Goal: Task Accomplishment & Management: Manage account settings

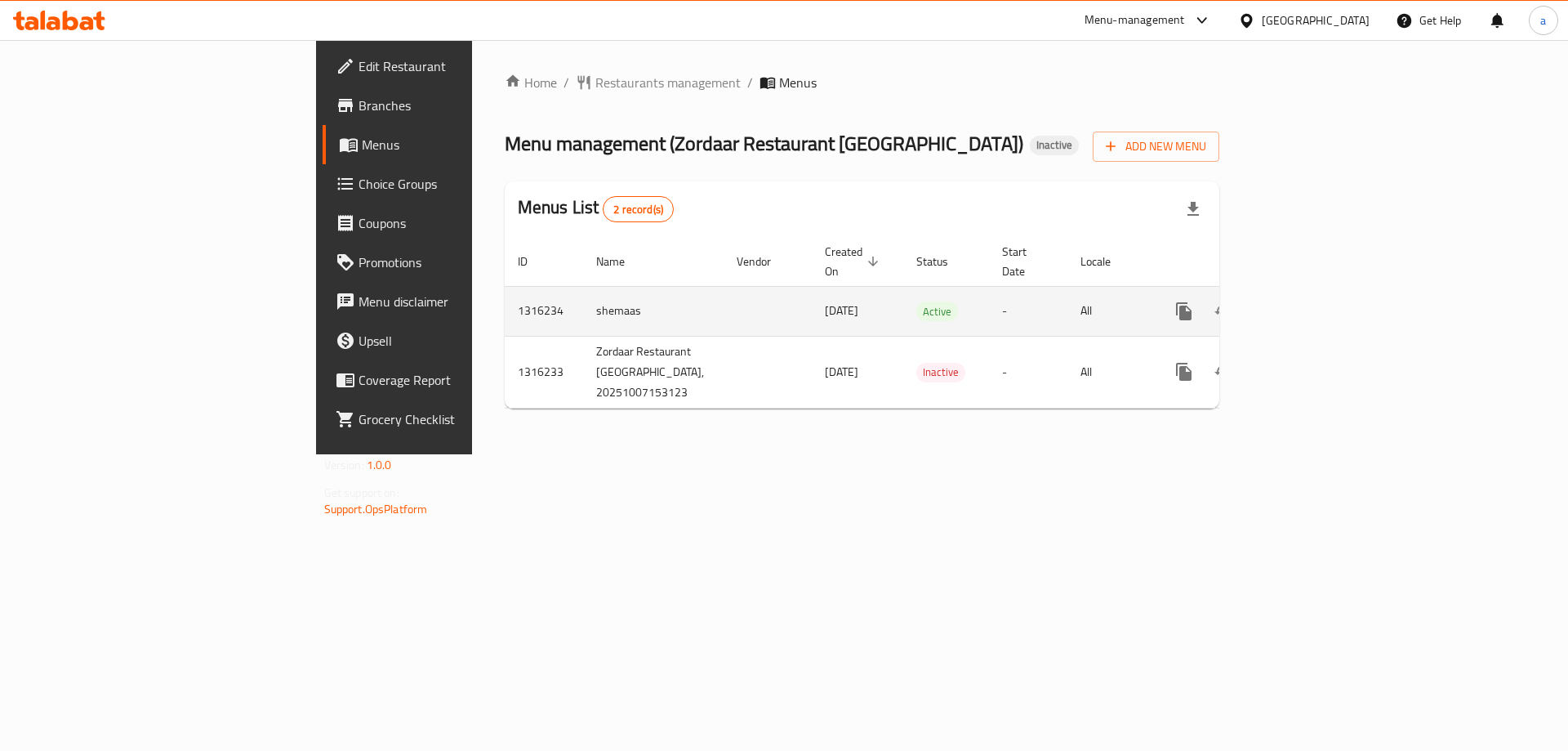
click at [1321, 304] on link "enhanced table" at bounding box center [1303, 312] width 39 height 39
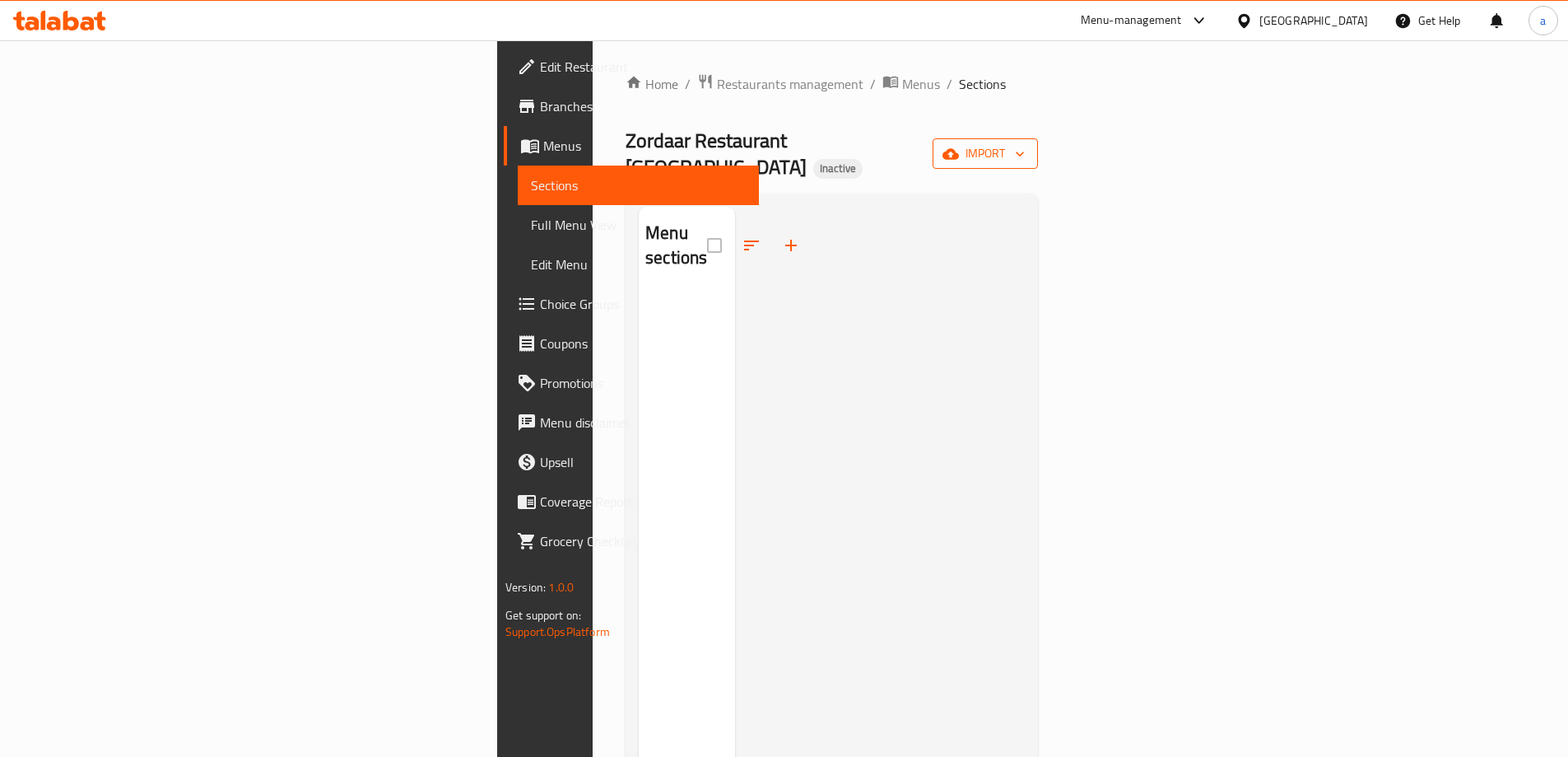
click at [1025, 143] on span "import" at bounding box center [986, 154] width 79 height 21
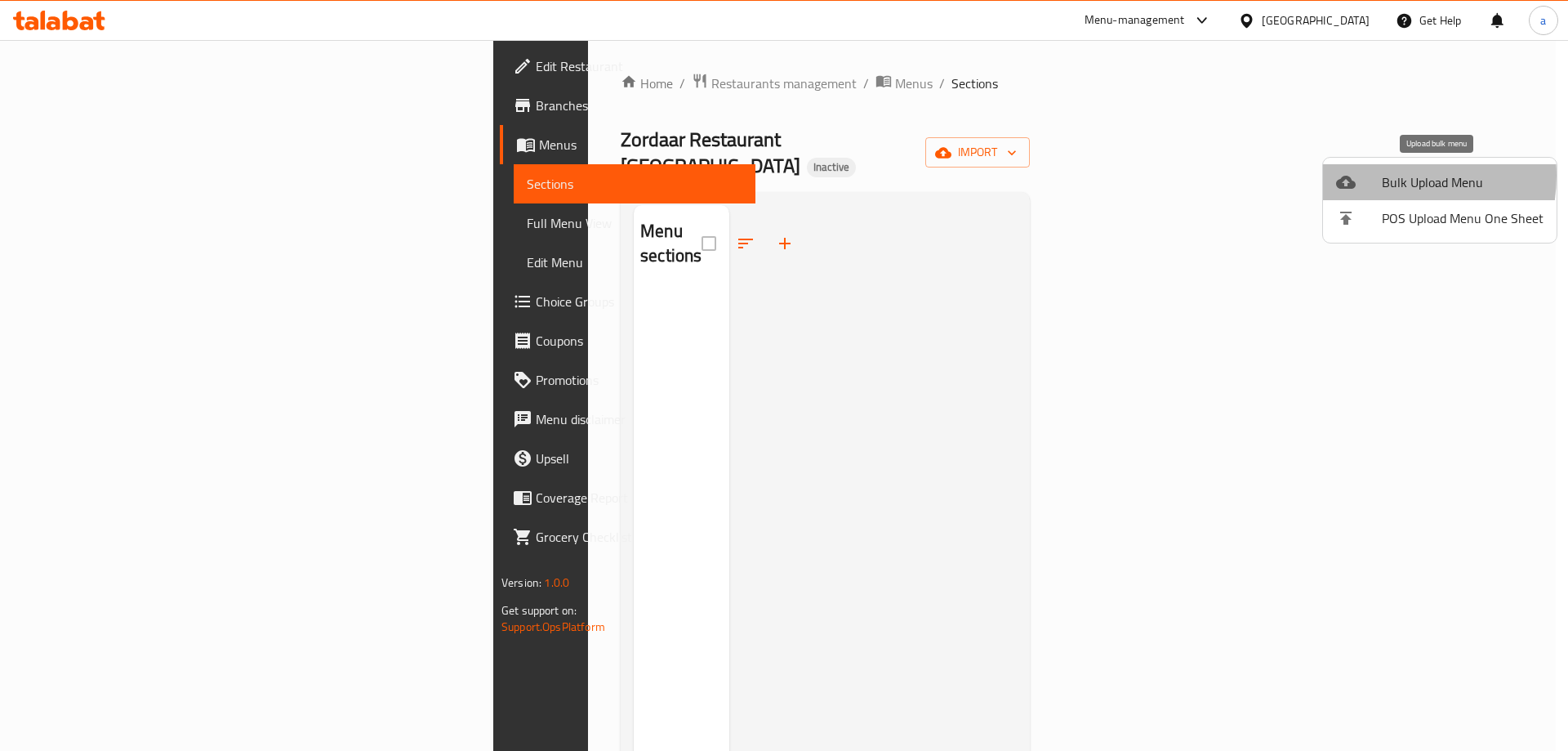
click at [1383, 176] on span "Bulk Upload Menu" at bounding box center [1463, 182] width 162 height 20
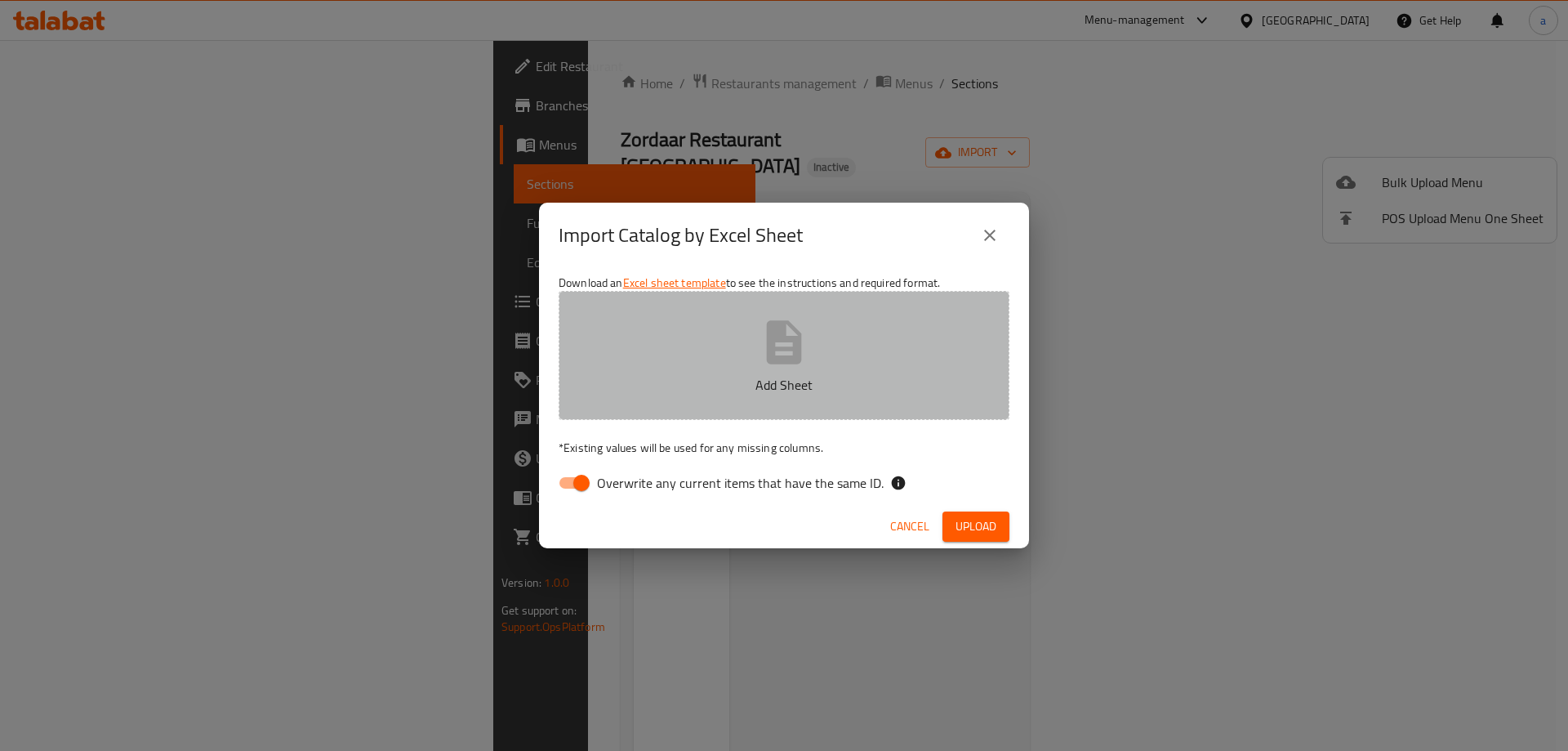
click at [742, 378] on p "Add Sheet" at bounding box center [784, 384] width 400 height 20
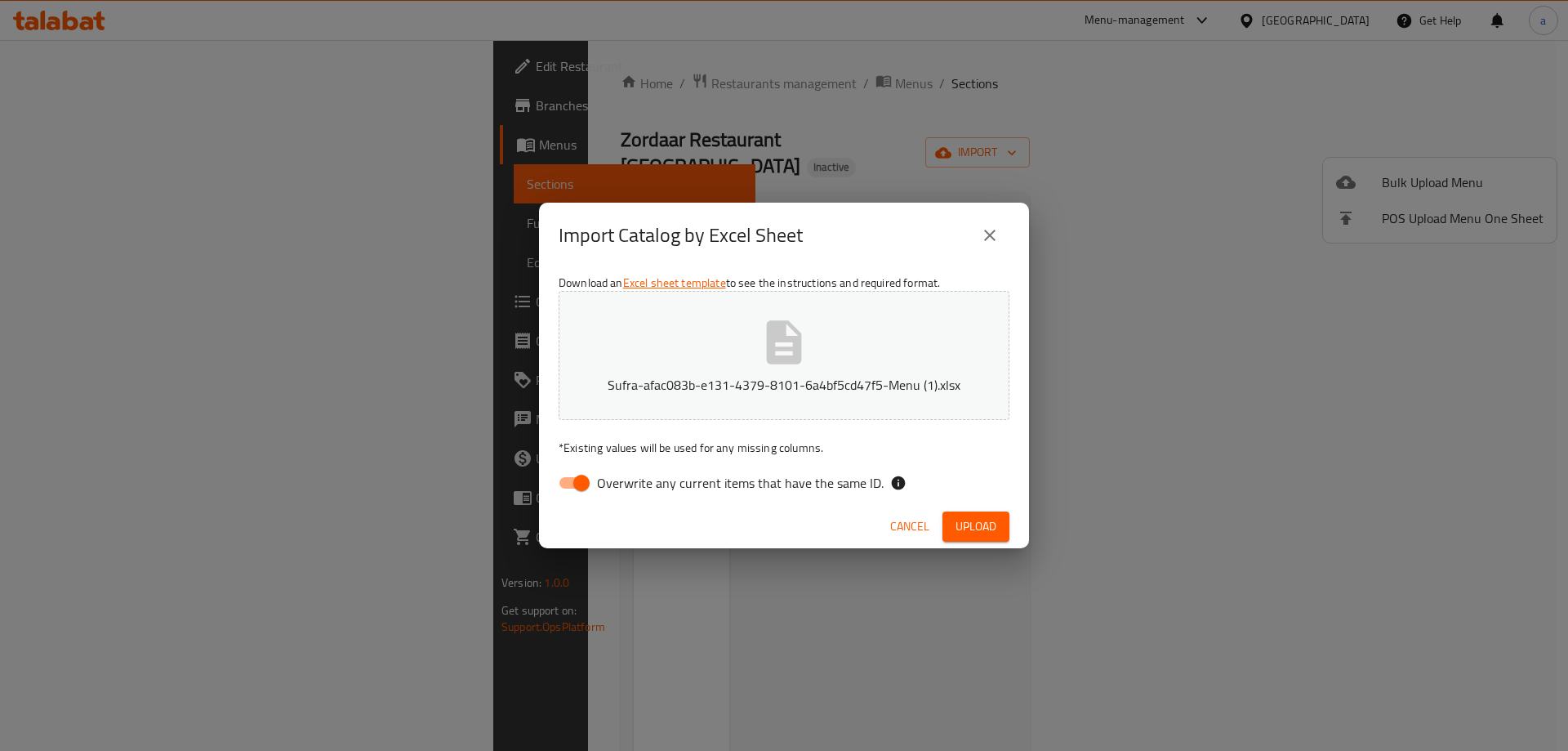
click at [665, 487] on span "Overwrite any current items that have the same ID." at bounding box center [740, 482] width 287 height 20
click at [629, 487] on input "Overwrite any current items that have the same ID." at bounding box center [581, 483] width 93 height 31
checkbox input "false"
click at [987, 527] on span "Upload" at bounding box center [976, 527] width 41 height 21
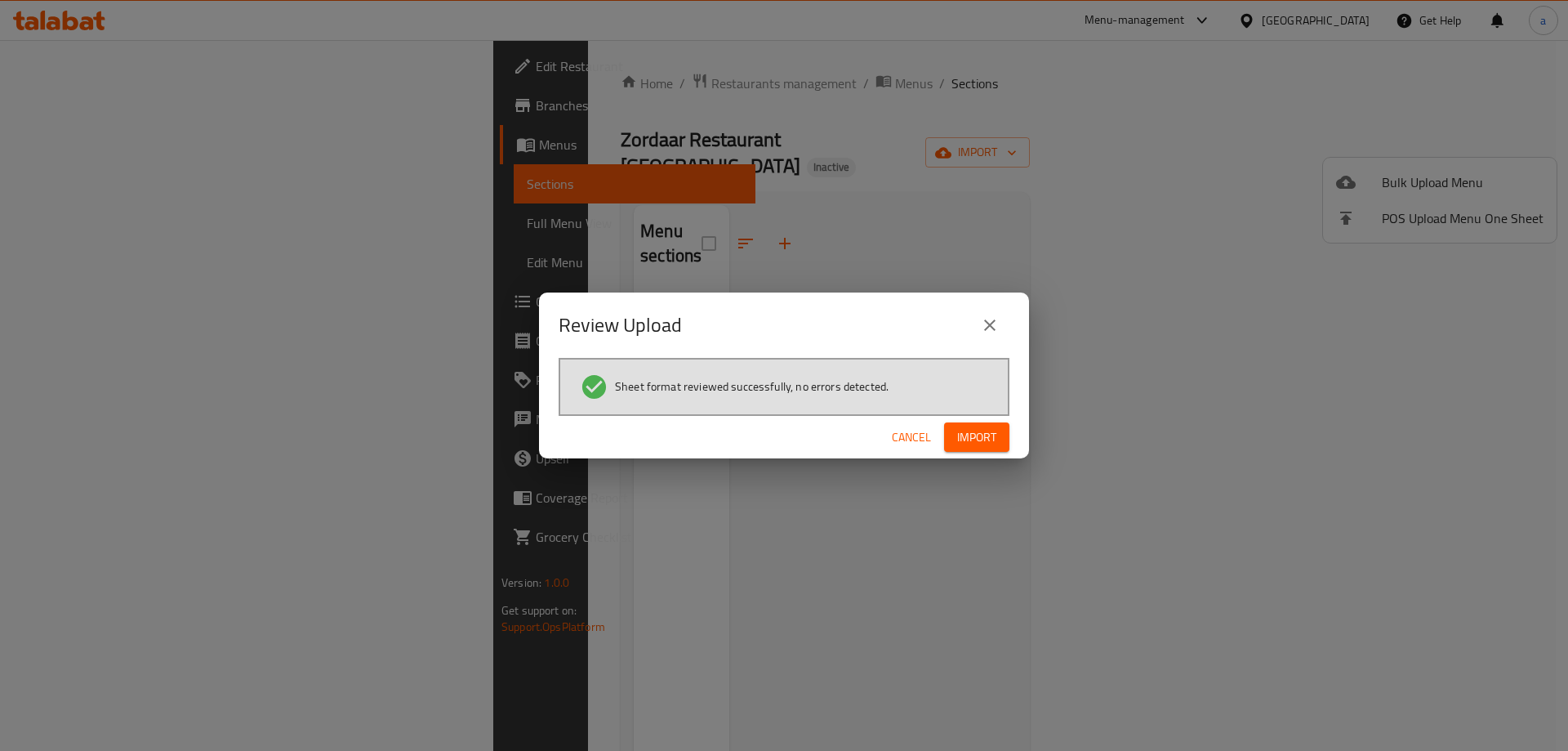
click at [976, 432] on span "Import" at bounding box center [977, 438] width 39 height 21
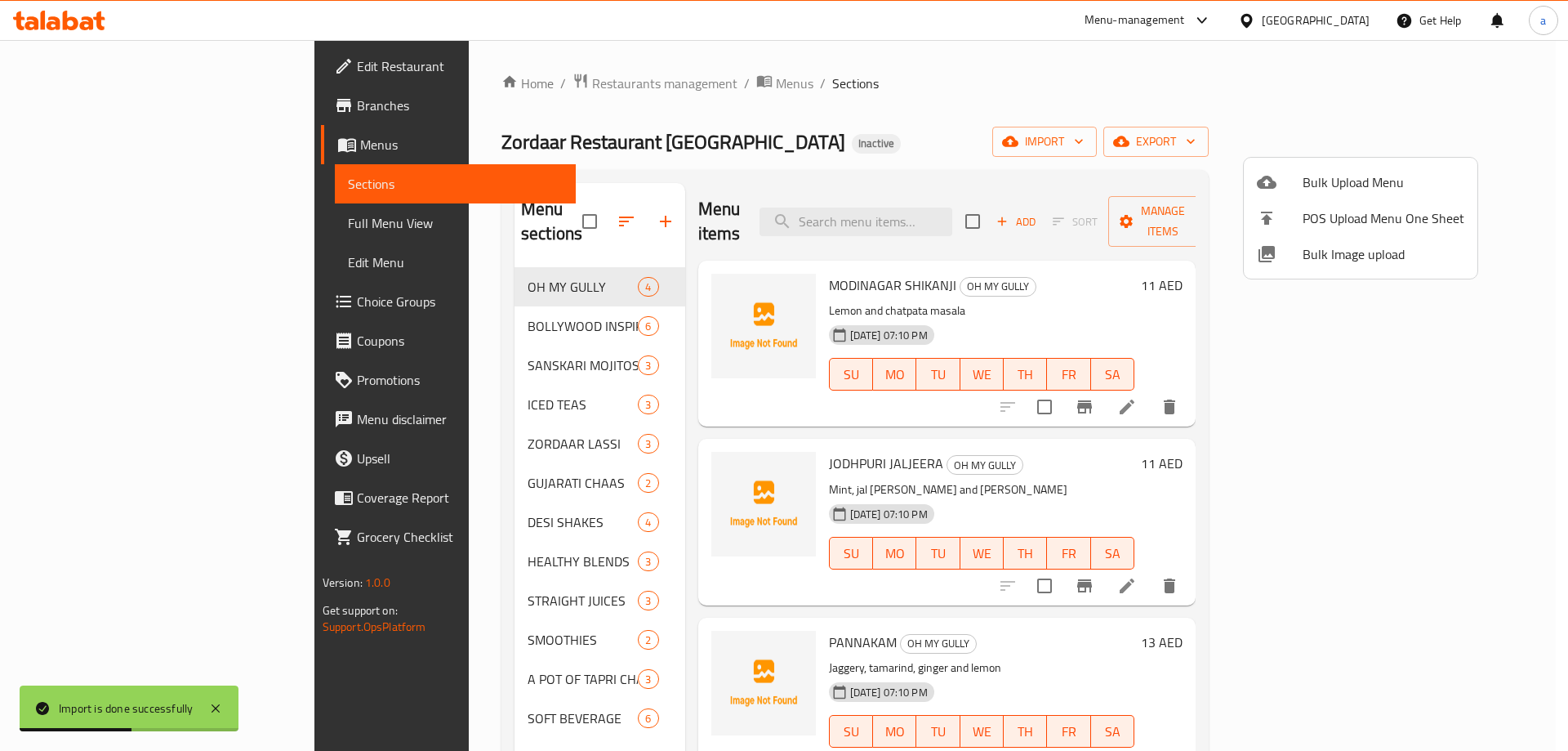
click at [757, 136] on div at bounding box center [784, 375] width 1568 height 751
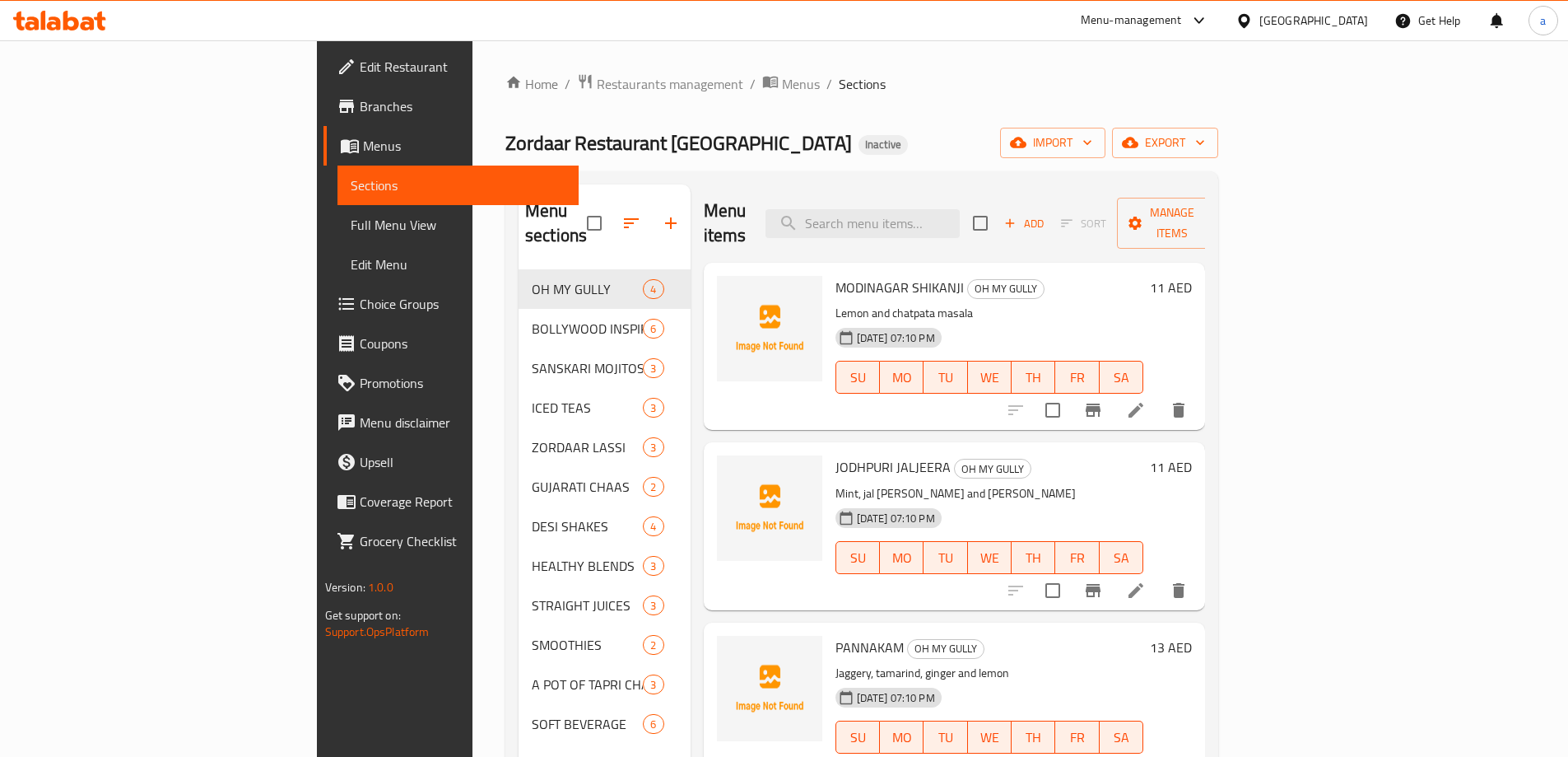
click at [350, 231] on span "Full Menu View" at bounding box center [457, 224] width 215 height 20
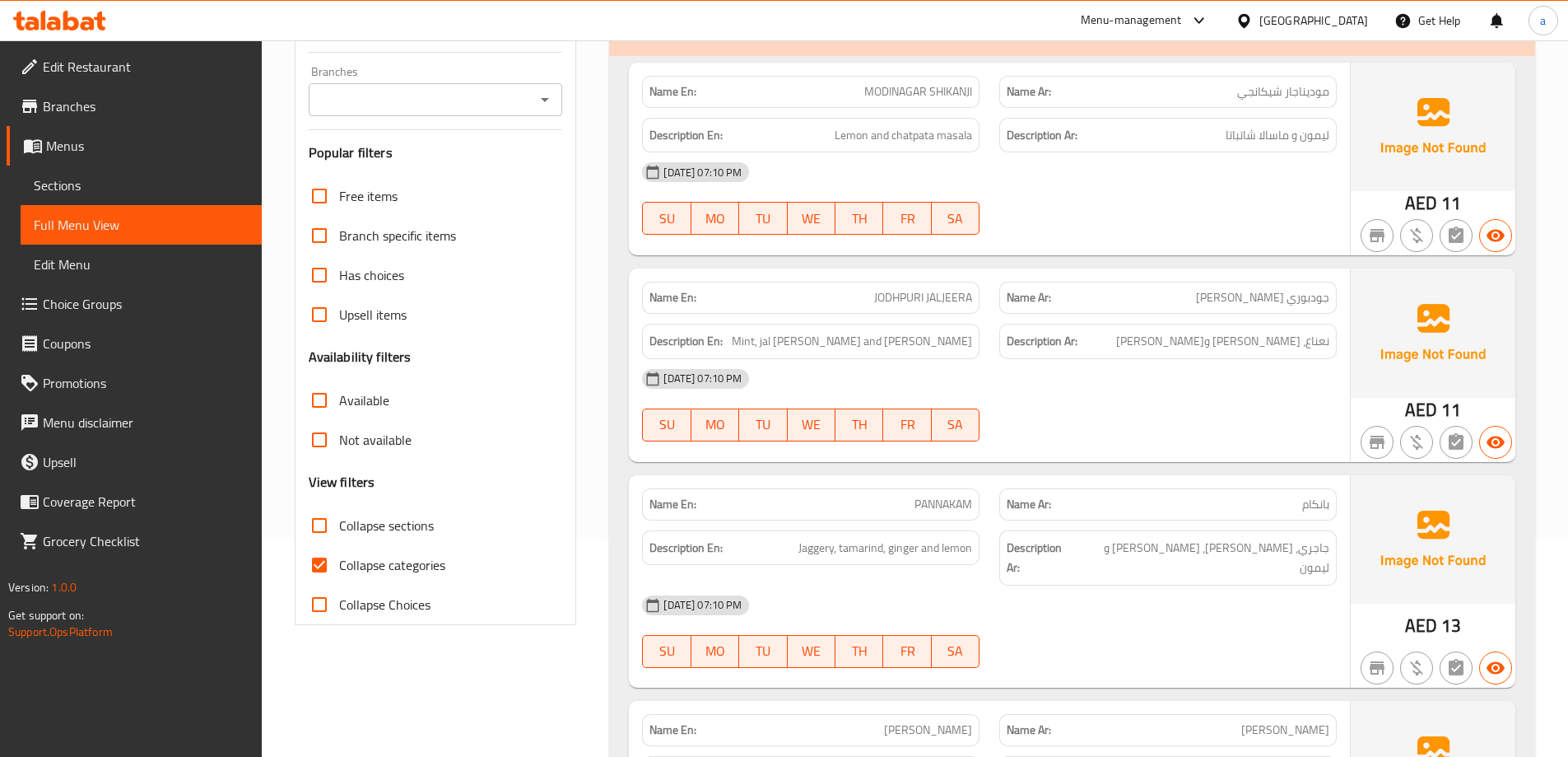
scroll to position [330, 0]
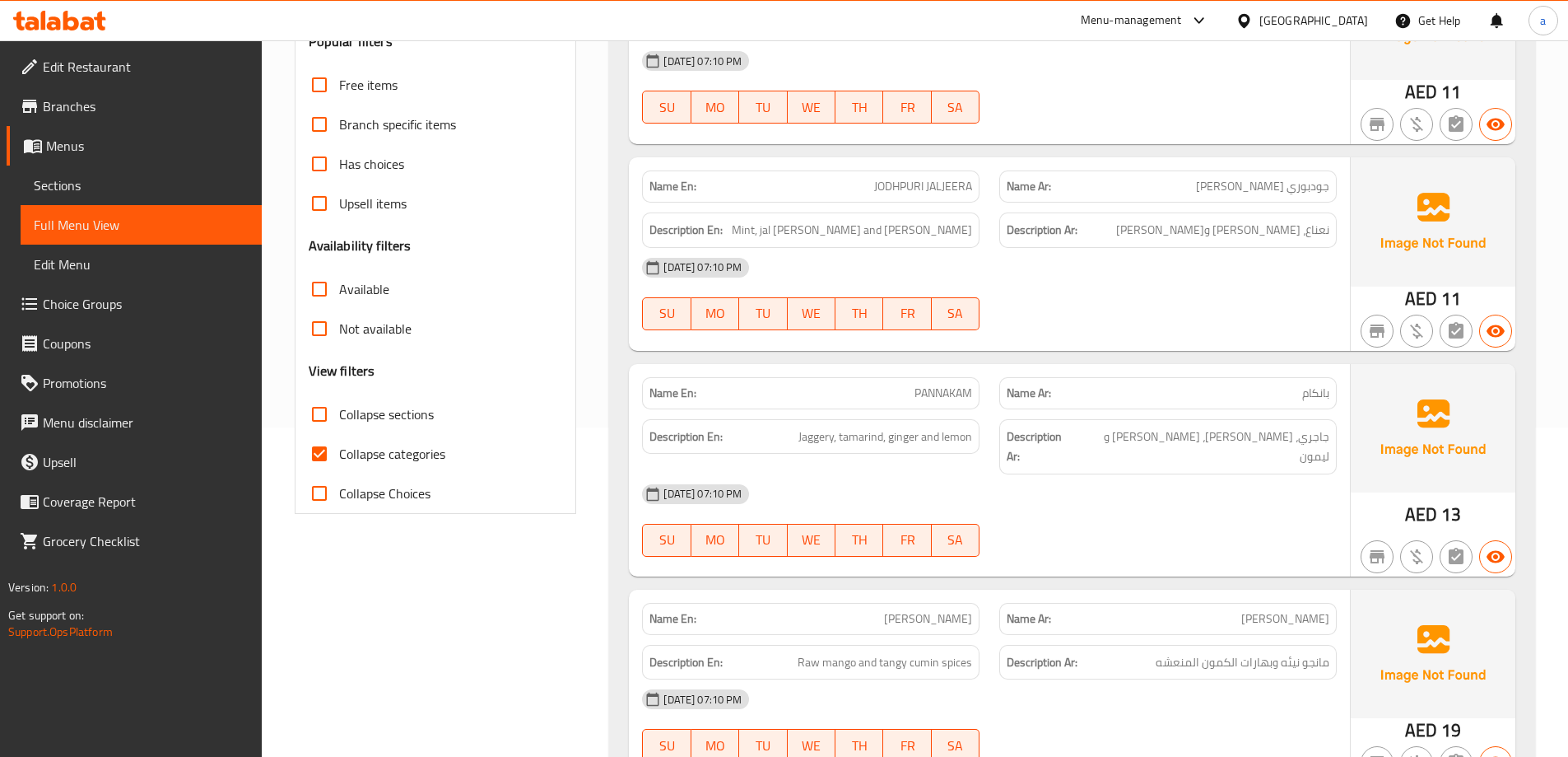
click at [330, 449] on input "Collapse categories" at bounding box center [319, 454] width 40 height 40
checkbox input "false"
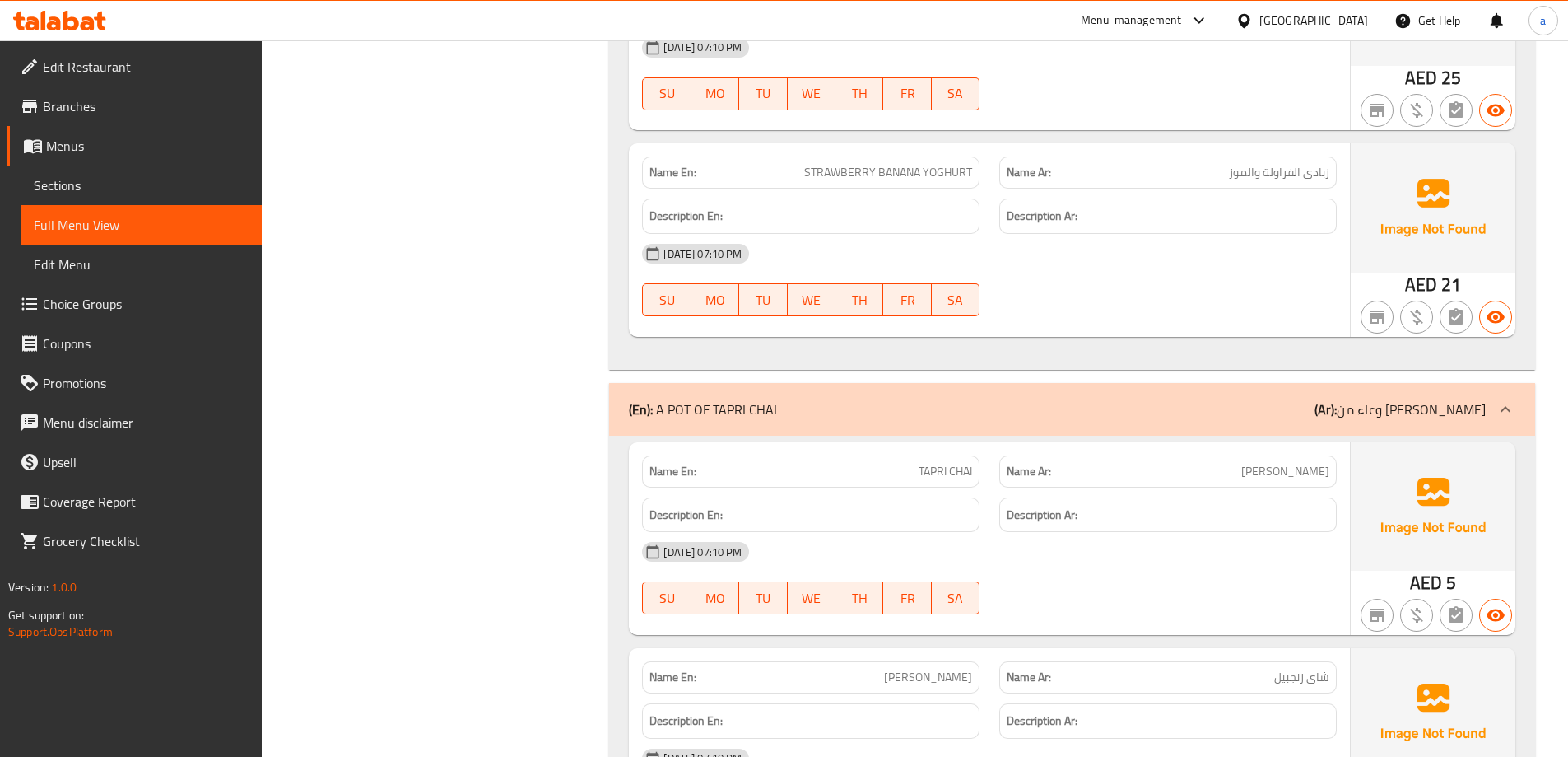
scroll to position [7064, 0]
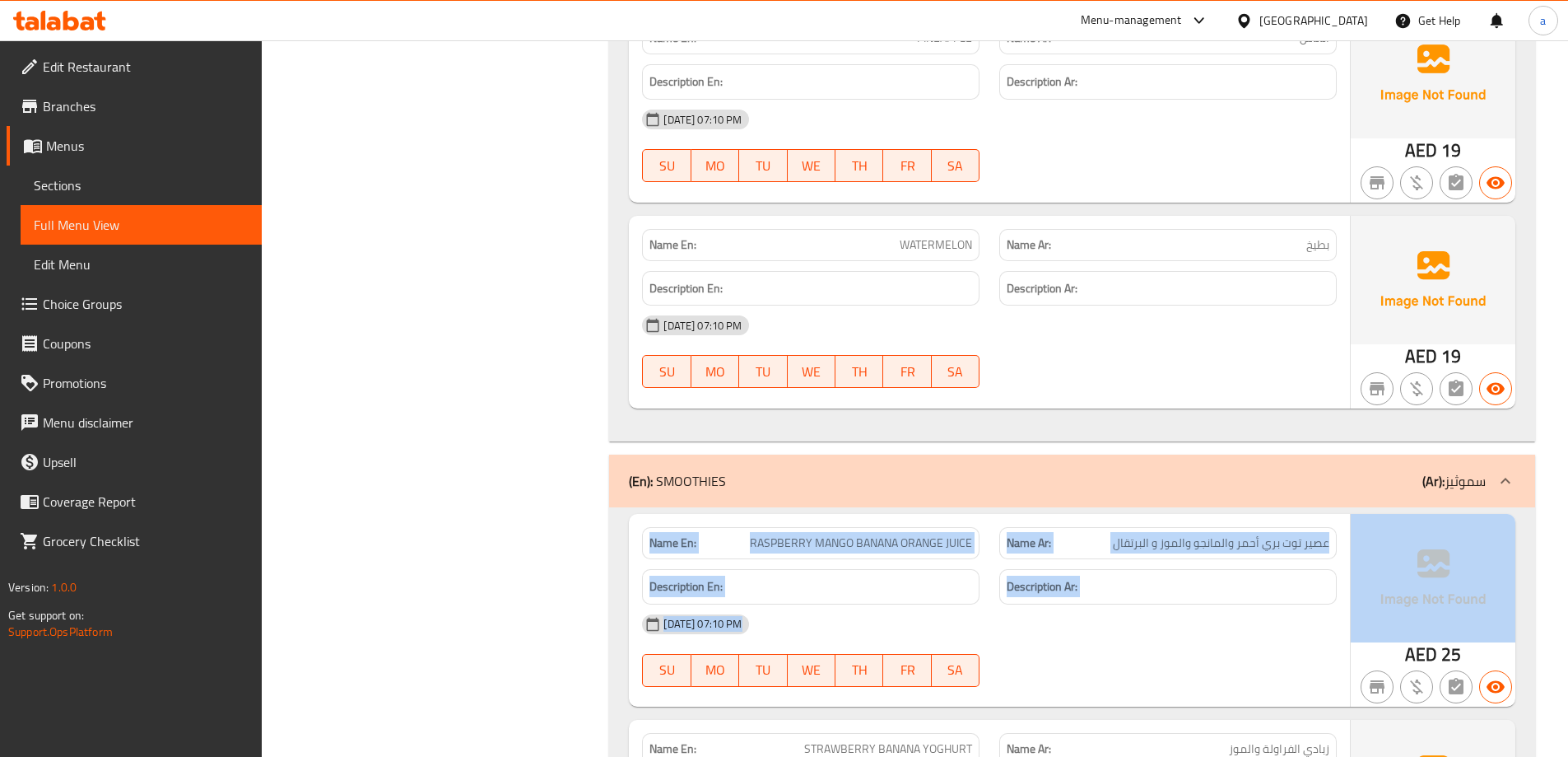
drag, startPoint x: 1566, startPoint y: 562, endPoint x: 1569, endPoint y: 321, distance: 241.0
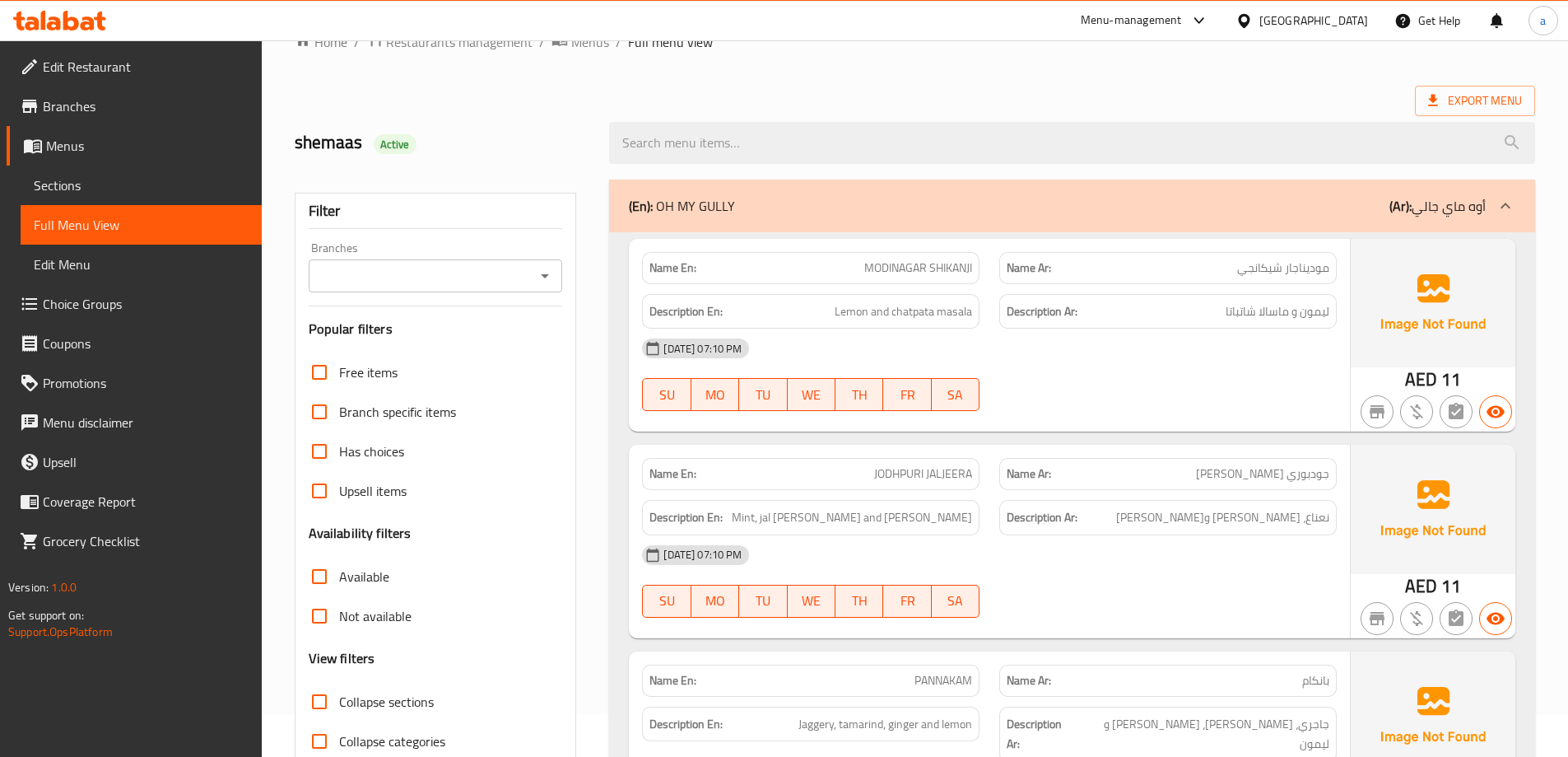
scroll to position [0, 0]
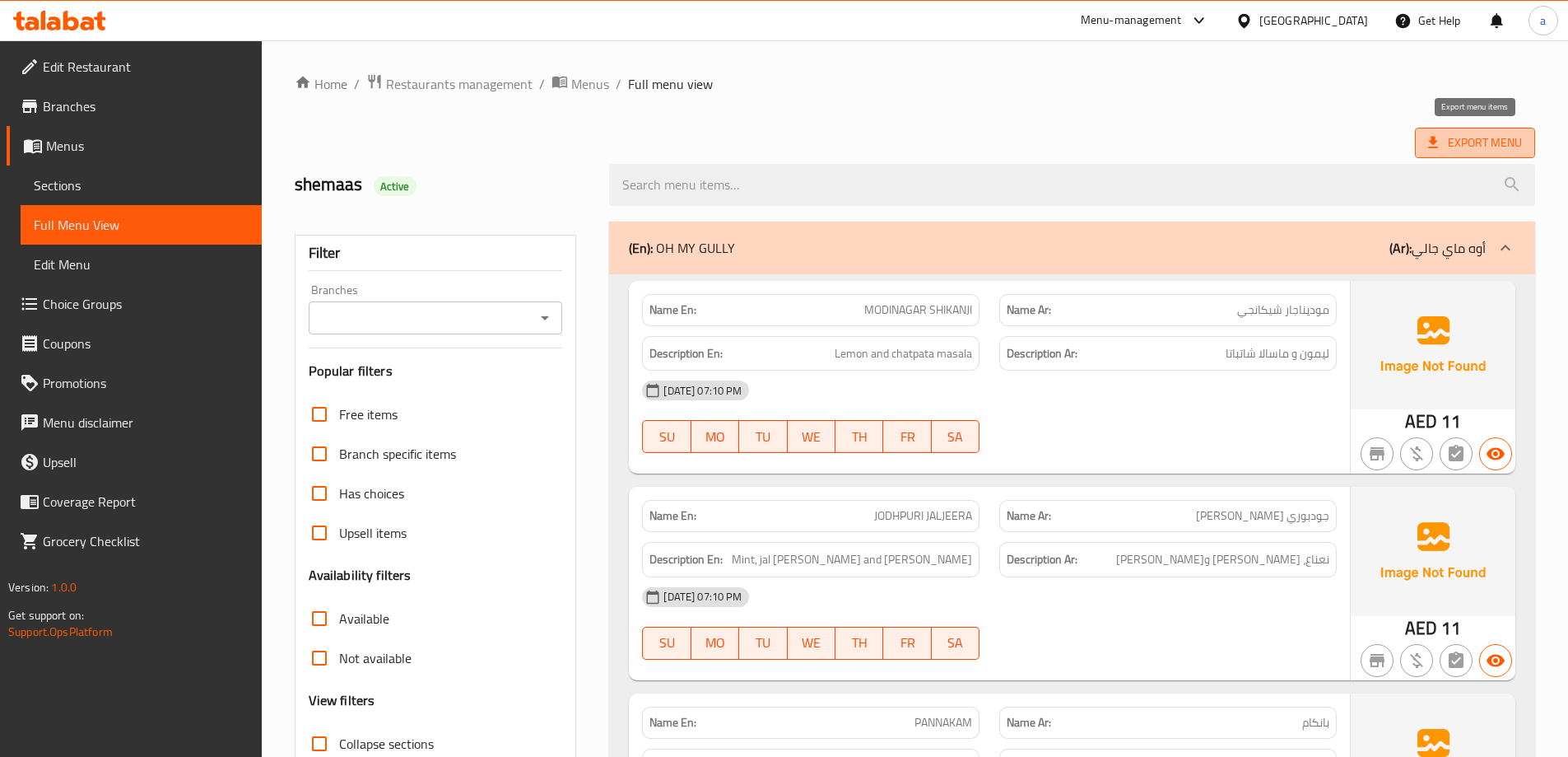
click at [1473, 148] on span "Export Menu" at bounding box center [1475, 143] width 94 height 21
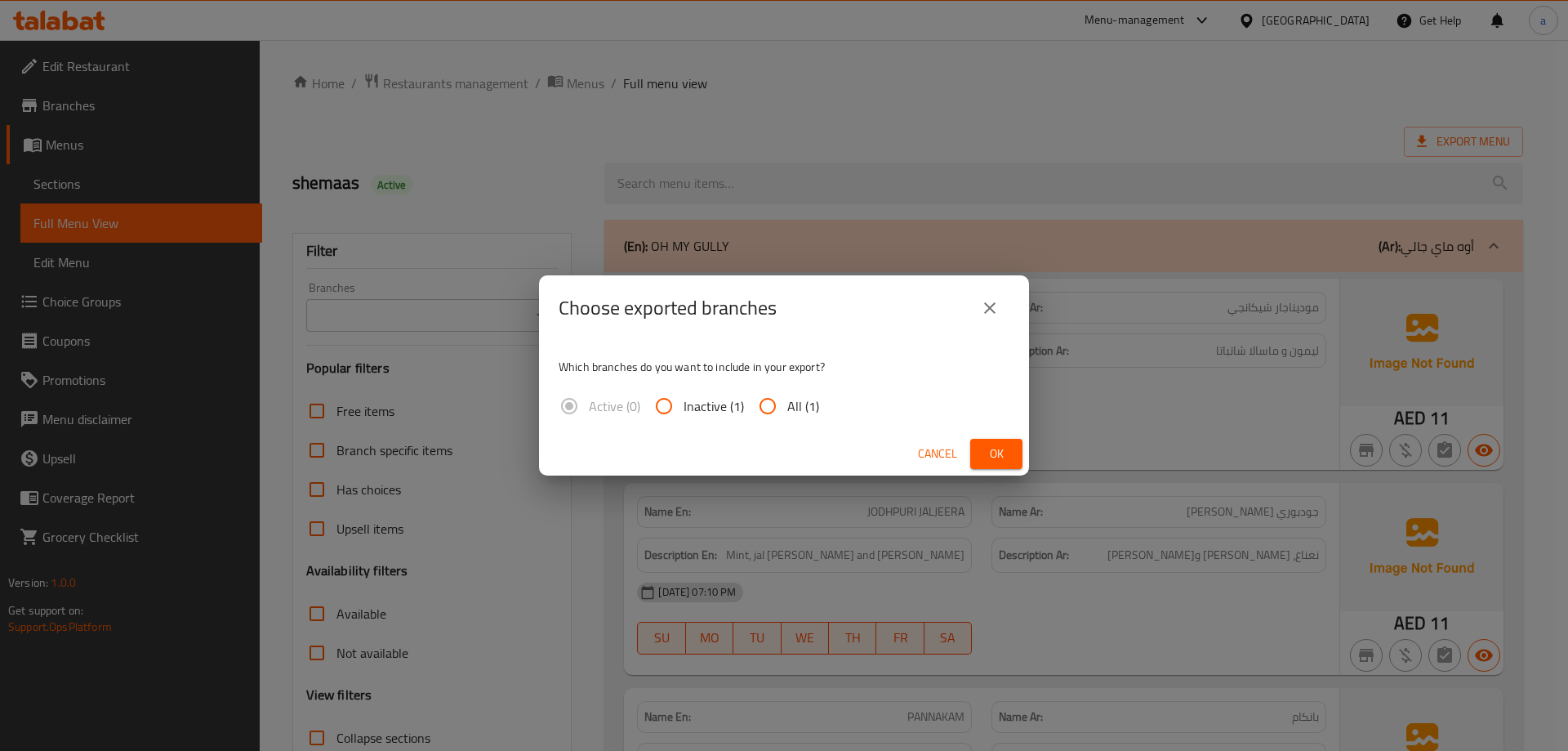
click at [755, 397] on input "All (1)" at bounding box center [768, 406] width 39 height 39
radio input "true"
click at [1005, 450] on span "Ok" at bounding box center [996, 454] width 27 height 21
